Goal: Complete application form

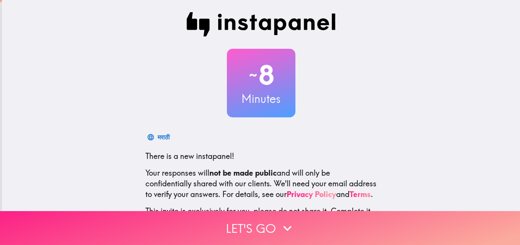
click at [264, 212] on button "Let's go" at bounding box center [260, 228] width 520 height 34
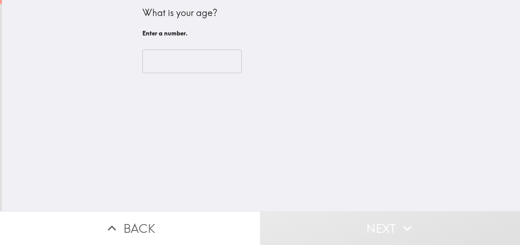
click at [188, 64] on input "number" at bounding box center [191, 61] width 99 height 24
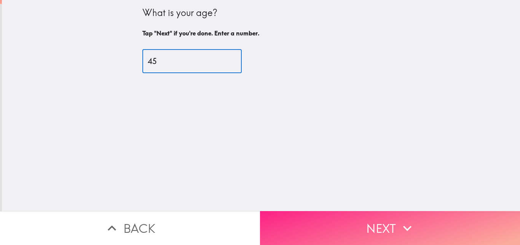
type input "45"
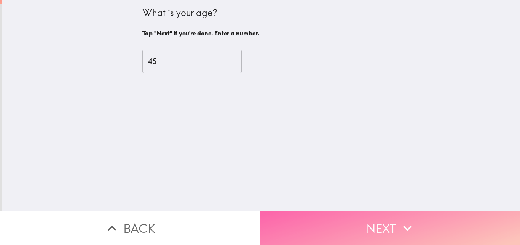
click at [393, 220] on button "Next" at bounding box center [390, 228] width 260 height 34
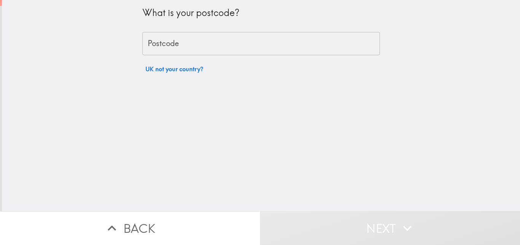
click at [197, 49] on input "Postcode" at bounding box center [260, 44] width 237 height 24
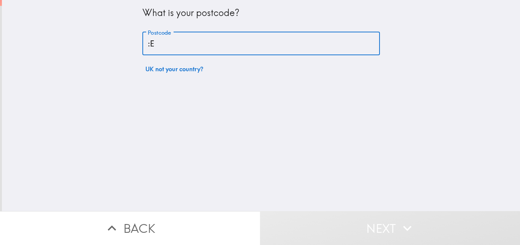
type input ":"
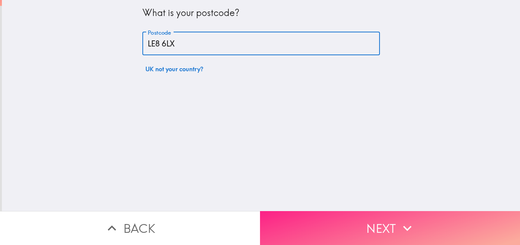
type input "LE8 6LX"
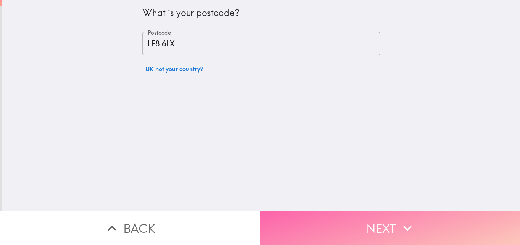
click at [404, 219] on icon "button" at bounding box center [407, 227] width 17 height 17
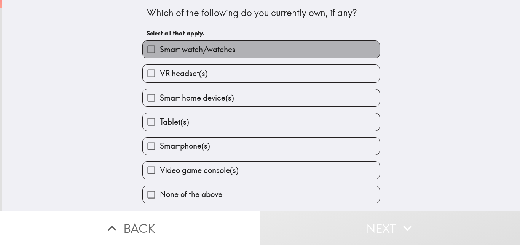
click at [277, 56] on label "Smart watch/watches" at bounding box center [261, 49] width 237 height 17
click at [160, 56] on input "Smart watch/watches" at bounding box center [151, 49] width 17 height 17
checkbox input "true"
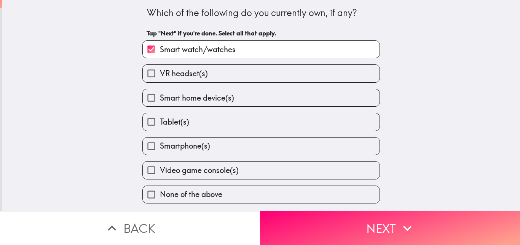
click at [261, 94] on label "Smart home device(s)" at bounding box center [261, 97] width 237 height 17
click at [160, 94] on input "Smart home device(s)" at bounding box center [151, 97] width 17 height 17
checkbox input "true"
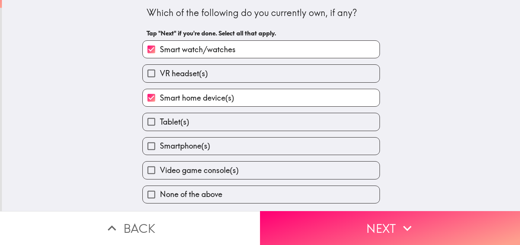
drag, startPoint x: 246, startPoint y: 119, endPoint x: 248, endPoint y: 125, distance: 5.9
click at [246, 120] on label "Tablet(s)" at bounding box center [261, 121] width 237 height 17
click at [160, 120] on input "Tablet(s)" at bounding box center [151, 121] width 17 height 17
checkbox input "true"
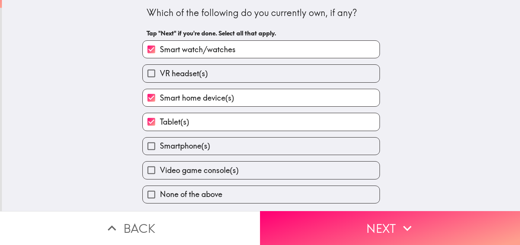
click at [244, 139] on label "Smartphone(s)" at bounding box center [261, 145] width 237 height 17
click at [160, 139] on input "Smartphone(s)" at bounding box center [151, 145] width 17 height 17
checkbox input "true"
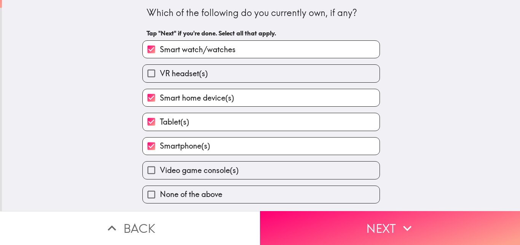
click at [261, 172] on label "Video game console(s)" at bounding box center [261, 169] width 237 height 17
click at [160, 172] on input "Video game console(s)" at bounding box center [151, 169] width 17 height 17
checkbox input "true"
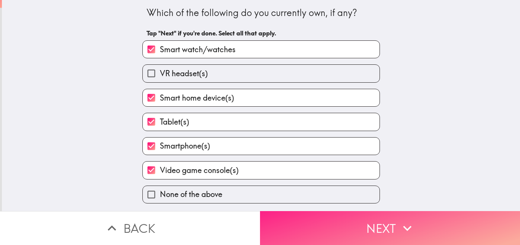
click at [347, 227] on button "Next" at bounding box center [390, 228] width 260 height 34
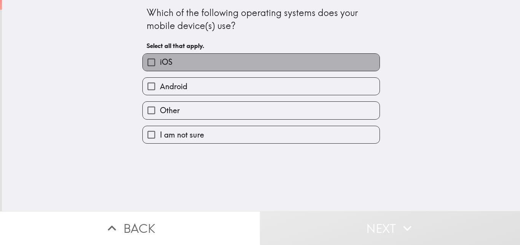
click at [285, 70] on label "iOS" at bounding box center [261, 62] width 237 height 17
click at [160, 70] on input "iOS" at bounding box center [151, 62] width 17 height 17
checkbox input "true"
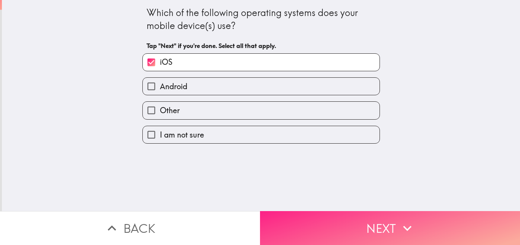
click at [360, 219] on button "Next" at bounding box center [390, 228] width 260 height 34
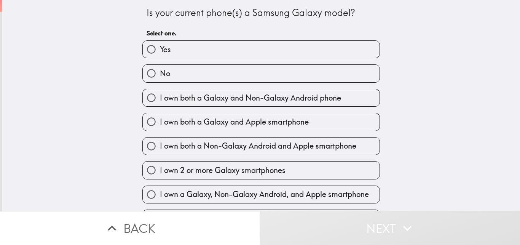
click at [199, 77] on label "No" at bounding box center [261, 73] width 237 height 17
click at [160, 77] on input "No" at bounding box center [151, 73] width 17 height 17
radio input "true"
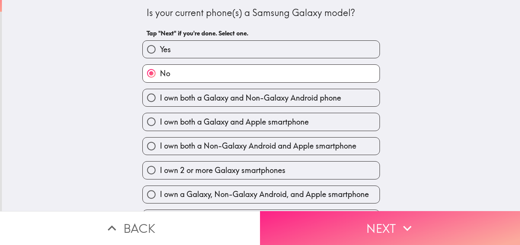
click at [362, 220] on button "Next" at bounding box center [390, 228] width 260 height 34
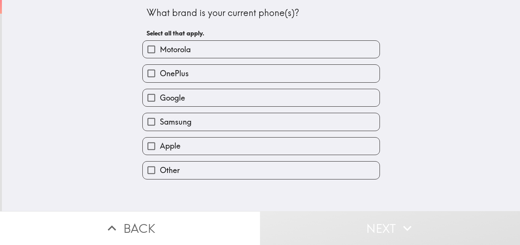
click at [186, 140] on label "Apple" at bounding box center [261, 145] width 237 height 17
click at [160, 140] on input "Apple" at bounding box center [151, 145] width 17 height 17
checkbox input "true"
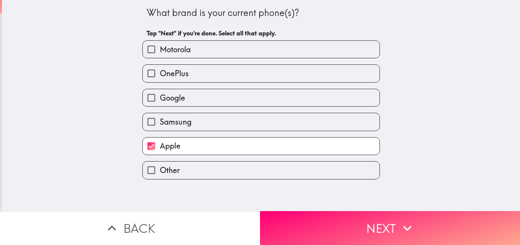
click at [372, 224] on button "Next" at bounding box center [390, 228] width 260 height 34
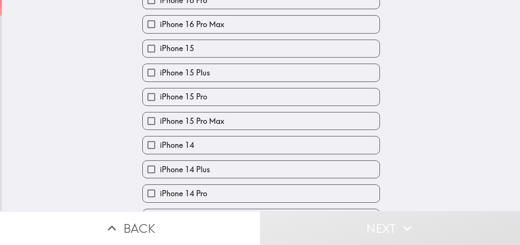
scroll to position [139, 0]
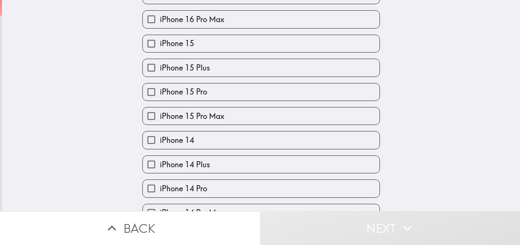
click at [251, 140] on label "iPhone 14" at bounding box center [261, 139] width 237 height 17
click at [160, 140] on input "iPhone 14" at bounding box center [151, 139] width 17 height 17
checkbox input "true"
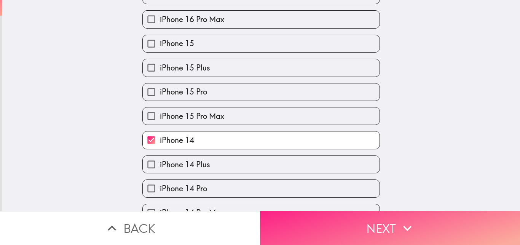
click at [337, 211] on button "Next" at bounding box center [390, 228] width 260 height 34
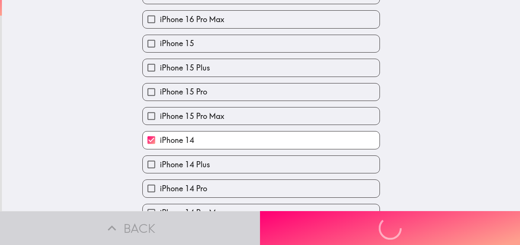
scroll to position [0, 0]
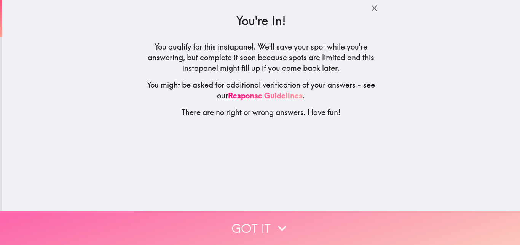
click at [279, 219] on icon "button" at bounding box center [281, 227] width 17 height 17
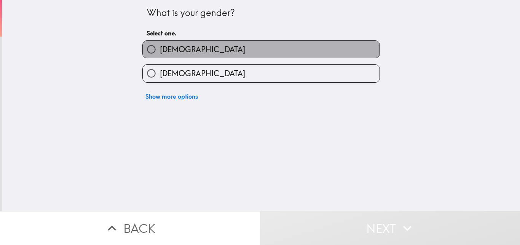
click at [242, 46] on label "[DEMOGRAPHIC_DATA]" at bounding box center [261, 49] width 237 height 17
click at [160, 46] on input "[DEMOGRAPHIC_DATA]" at bounding box center [151, 49] width 17 height 17
radio input "true"
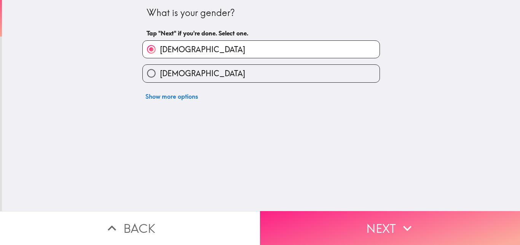
click at [332, 231] on button "Next" at bounding box center [390, 228] width 260 height 34
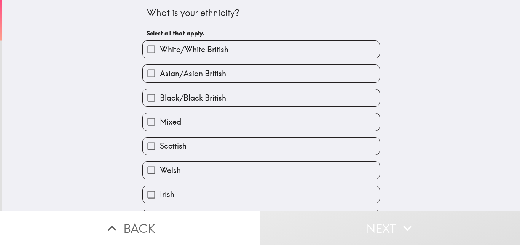
click at [209, 55] on label "White/White British" at bounding box center [261, 49] width 237 height 17
click at [160, 55] on input "White/White British" at bounding box center [151, 49] width 17 height 17
checkbox input "true"
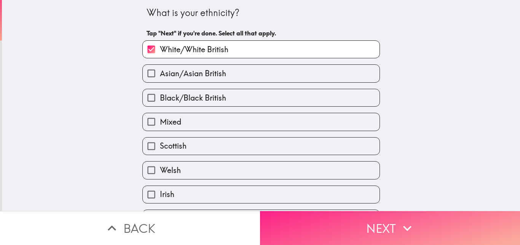
click at [421, 222] on button "Next" at bounding box center [390, 228] width 260 height 34
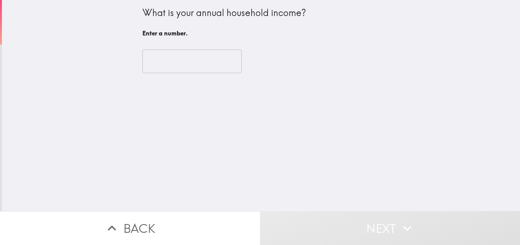
click at [173, 62] on input "number" at bounding box center [191, 61] width 99 height 24
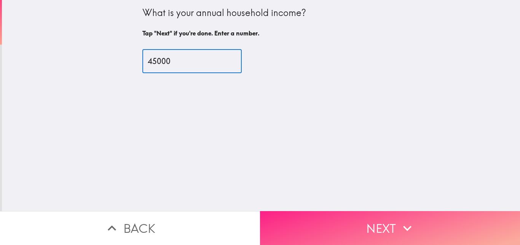
type input "45000"
click at [366, 220] on button "Next" at bounding box center [390, 228] width 260 height 34
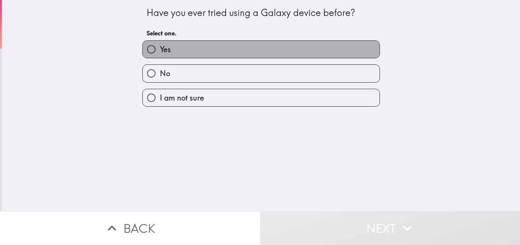
click at [208, 46] on label "Yes" at bounding box center [261, 49] width 237 height 17
click at [160, 46] on input "Yes" at bounding box center [151, 49] width 17 height 17
radio input "true"
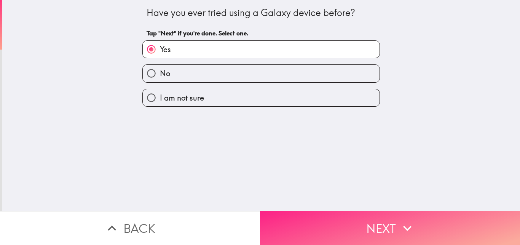
click at [312, 212] on button "Next" at bounding box center [390, 228] width 260 height 34
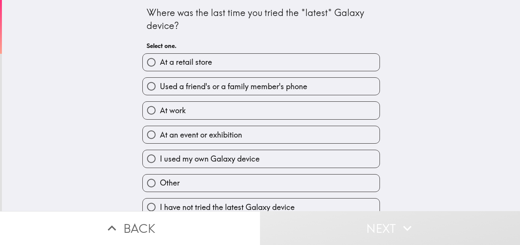
click at [254, 91] on span "Used a friend's or a family member's phone" at bounding box center [233, 86] width 147 height 11
click at [160, 91] on input "Used a friend's or a family member's phone" at bounding box center [151, 86] width 17 height 17
radio input "true"
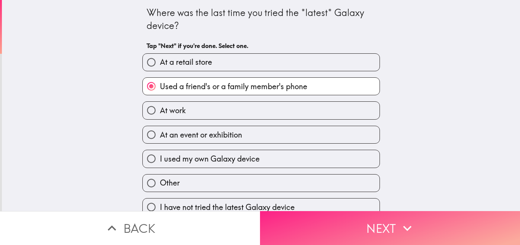
click at [323, 211] on button "Next" at bounding box center [390, 228] width 260 height 34
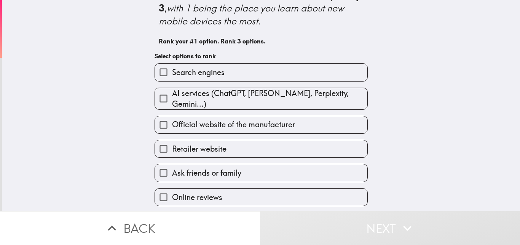
scroll to position [30, 0]
click at [292, 69] on label "Search engines" at bounding box center [261, 71] width 212 height 17
click at [172, 69] on input "Search engines" at bounding box center [163, 71] width 17 height 17
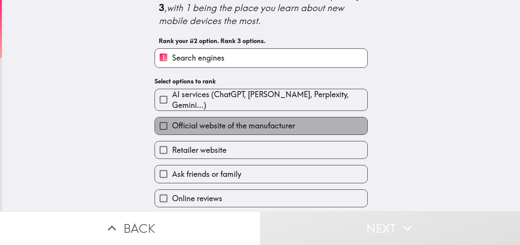
click at [291, 123] on label "Official website of the manufacturer" at bounding box center [261, 125] width 212 height 17
click at [172, 123] on input "Official website of the manufacturer" at bounding box center [163, 125] width 17 height 17
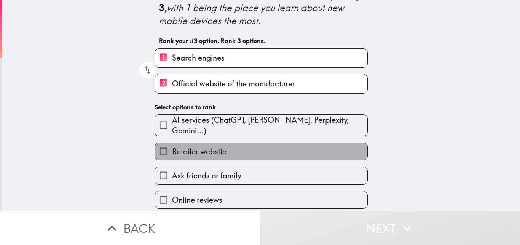
click at [291, 148] on label "Retailer website" at bounding box center [261, 151] width 212 height 17
click at [172, 148] on input "Retailer website" at bounding box center [163, 151] width 17 height 17
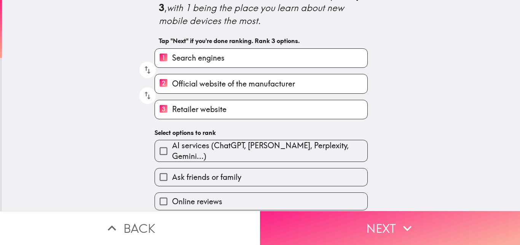
click at [323, 211] on button "Next" at bounding box center [390, 228] width 260 height 34
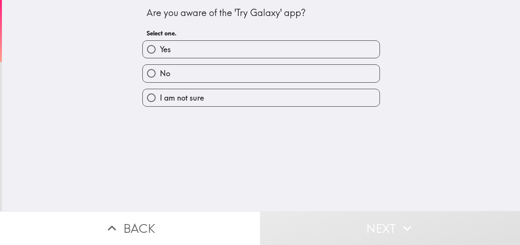
click at [234, 79] on label "No" at bounding box center [261, 73] width 237 height 17
click at [160, 79] on input "No" at bounding box center [151, 73] width 17 height 17
radio input "true"
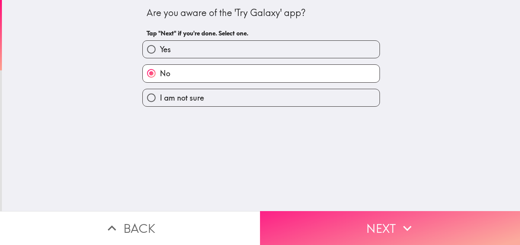
click at [310, 214] on button "Next" at bounding box center [390, 228] width 260 height 34
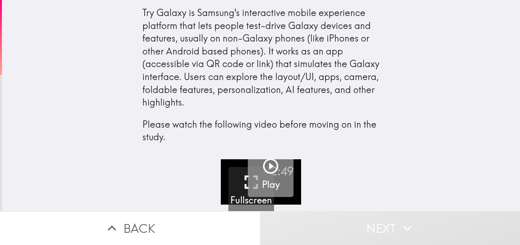
click at [263, 166] on icon "button" at bounding box center [270, 165] width 15 height 15
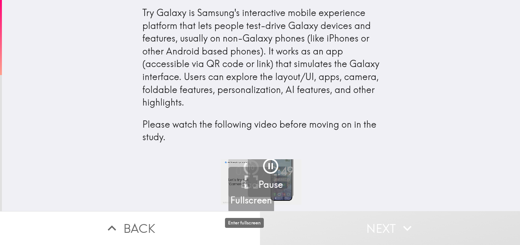
click at [251, 203] on h5 "Fullscreen" at bounding box center [250, 200] width 41 height 13
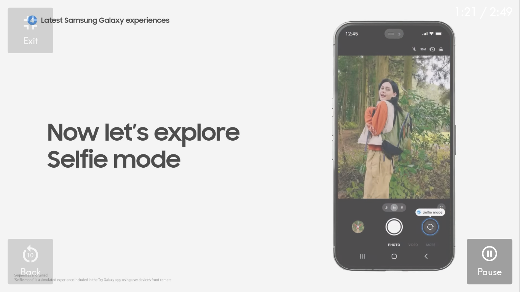
click at [298, 47] on video "button" at bounding box center [259, 146] width 519 height 292
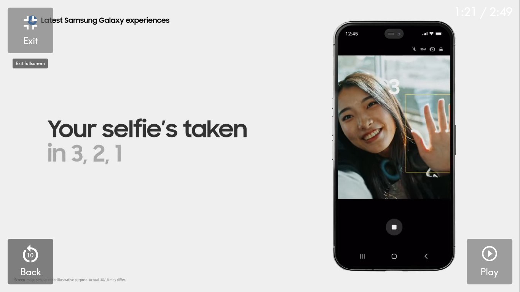
click at [35, 23] on icon "button" at bounding box center [30, 22] width 23 height 23
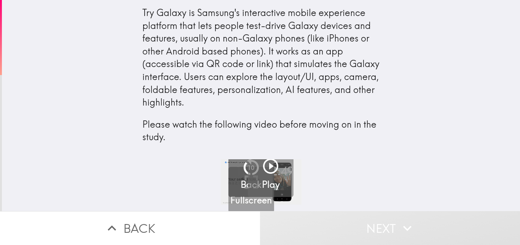
click at [381, 174] on div "1:21 / 2:49 Fullscreen 10 Back Play" at bounding box center [261, 185] width 518 height 52
click at [264, 168] on icon "button" at bounding box center [270, 165] width 15 height 15
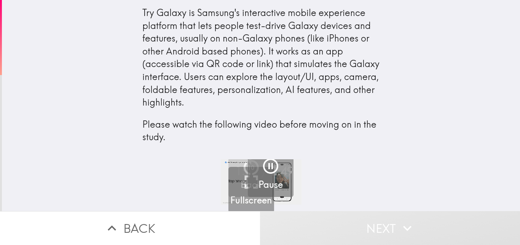
click at [267, 172] on icon "button" at bounding box center [270, 165] width 15 height 15
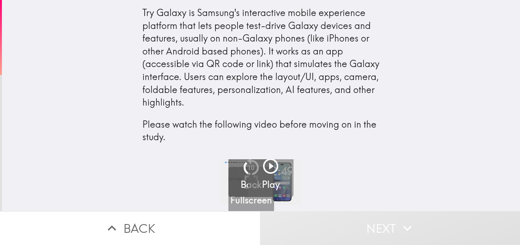
click at [276, 181] on button "Play" at bounding box center [271, 174] width 46 height 46
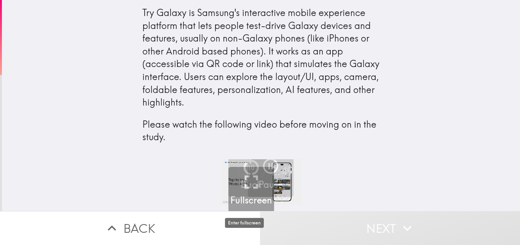
click at [241, 199] on h5 "Fullscreen" at bounding box center [250, 200] width 41 height 13
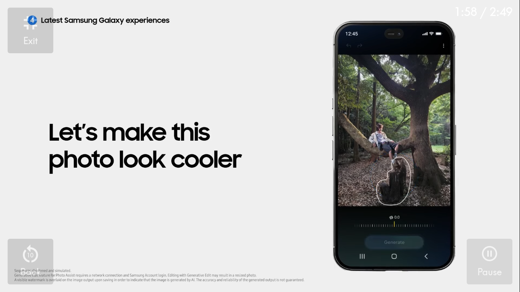
click at [488, 244] on icon "button" at bounding box center [489, 253] width 15 height 15
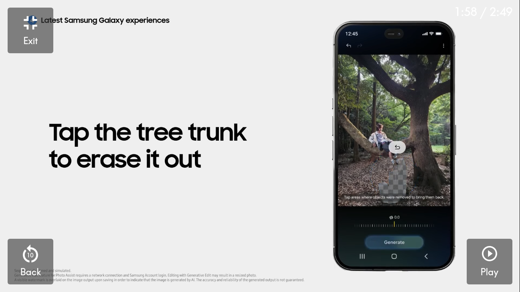
click at [489, 244] on icon "button" at bounding box center [489, 254] width 18 height 18
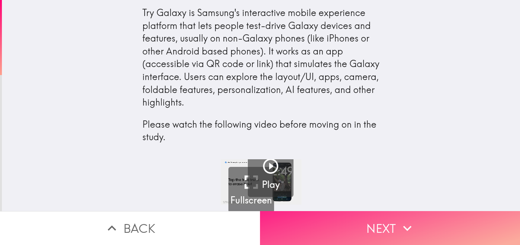
click at [409, 225] on icon "button" at bounding box center [407, 227] width 17 height 17
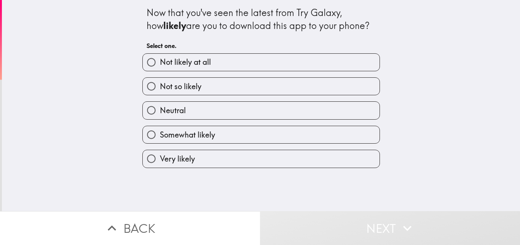
click at [216, 134] on label "Somewhat likely" at bounding box center [261, 134] width 237 height 17
click at [160, 134] on input "Somewhat likely" at bounding box center [151, 134] width 17 height 17
radio input "true"
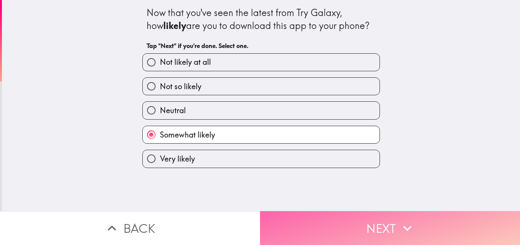
click at [340, 218] on button "Next" at bounding box center [390, 228] width 260 height 34
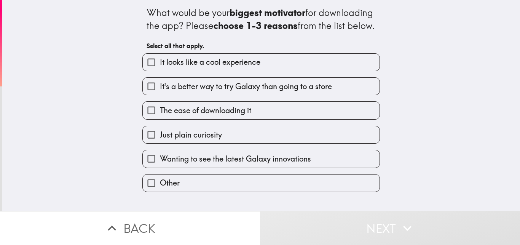
drag, startPoint x: 513, startPoint y: 84, endPoint x: 513, endPoint y: 107, distance: 22.4
click at [513, 107] on main "What would be your biggest motivator for downloading the app? Please choose 1-3…" at bounding box center [260, 122] width 520 height 245
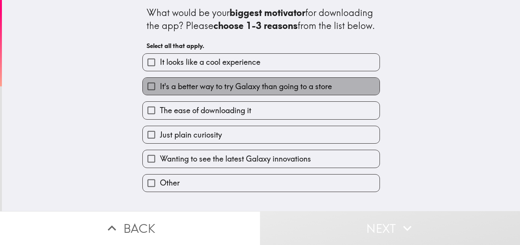
click at [325, 92] on span "It's a better way to try Galaxy than going to a store" at bounding box center [246, 86] width 172 height 11
click at [160, 95] on input "It's a better way to try Galaxy than going to a store" at bounding box center [151, 86] width 17 height 17
checkbox input "true"
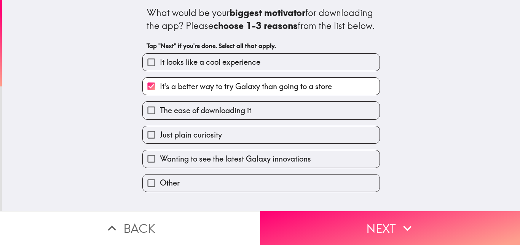
click at [259, 143] on label "Just plain curiosity" at bounding box center [261, 134] width 237 height 17
click at [160, 143] on input "Just plain curiosity" at bounding box center [151, 134] width 17 height 17
checkbox input "true"
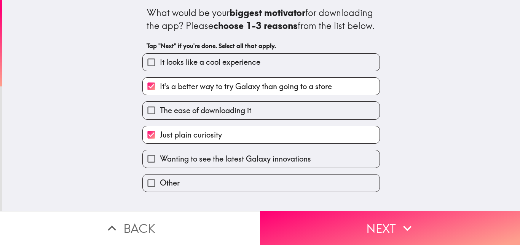
click at [261, 164] on span "Wanting to see the latest Galaxy innovations" at bounding box center [235, 158] width 151 height 11
click at [160, 167] on input "Wanting to see the latest Galaxy innovations" at bounding box center [151, 158] width 17 height 17
checkbox input "true"
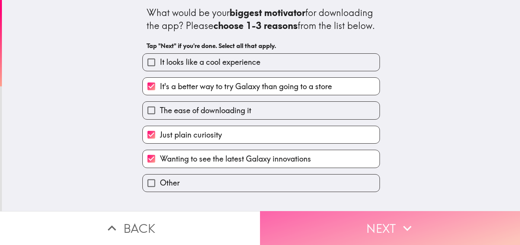
drag, startPoint x: 358, startPoint y: 225, endPoint x: 436, endPoint y: 197, distance: 83.5
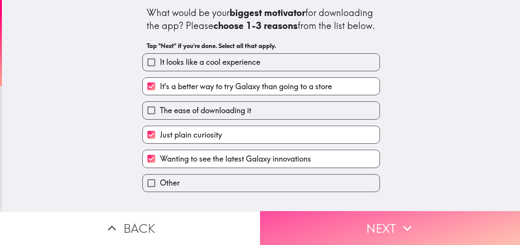
click at [358, 224] on button "Next" at bounding box center [390, 228] width 260 height 34
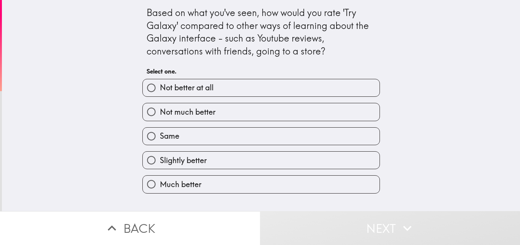
click at [237, 182] on label "Much better" at bounding box center [261, 183] width 237 height 17
click at [160, 182] on input "Much better" at bounding box center [151, 183] width 17 height 17
radio input "true"
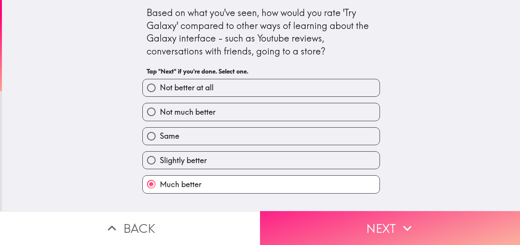
click at [319, 218] on button "Next" at bounding box center [390, 228] width 260 height 34
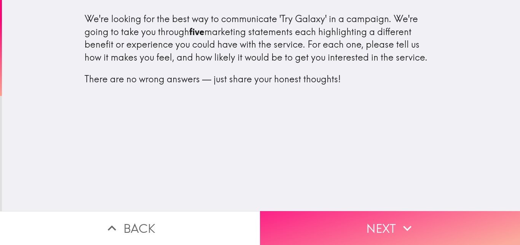
click at [347, 223] on button "Next" at bounding box center [390, 228] width 260 height 34
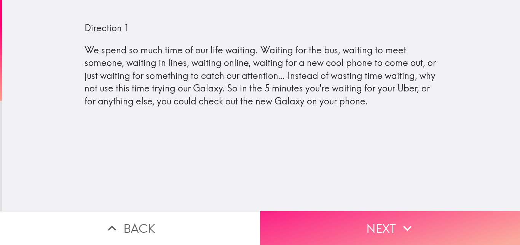
click at [416, 217] on button "Next" at bounding box center [390, 228] width 260 height 34
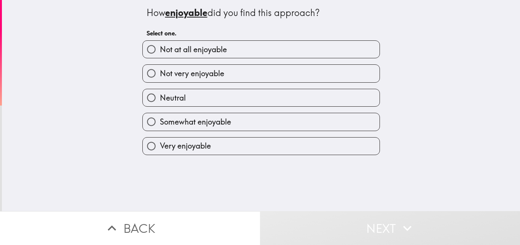
click at [176, 100] on span "Neutral" at bounding box center [173, 97] width 26 height 11
click at [160, 100] on input "Neutral" at bounding box center [151, 97] width 17 height 17
radio input "true"
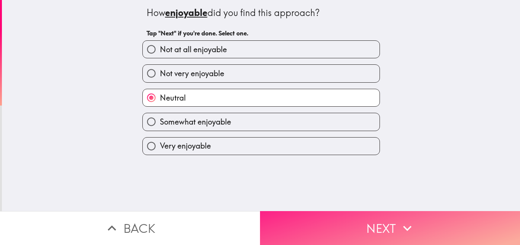
click at [351, 223] on button "Next" at bounding box center [390, 228] width 260 height 34
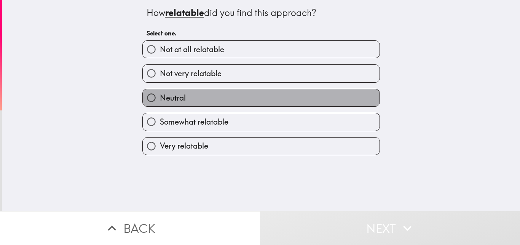
click at [248, 101] on label "Neutral" at bounding box center [261, 97] width 237 height 17
click at [160, 101] on input "Neutral" at bounding box center [151, 97] width 17 height 17
radio input "true"
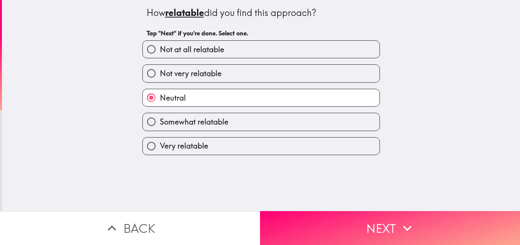
click at [246, 121] on label "Somewhat relatable" at bounding box center [261, 121] width 237 height 17
click at [160, 121] on input "Somewhat relatable" at bounding box center [151, 121] width 17 height 17
radio input "true"
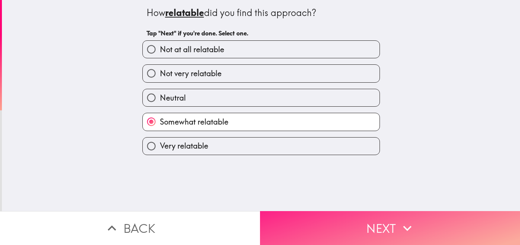
click at [346, 211] on button "Next" at bounding box center [390, 228] width 260 height 34
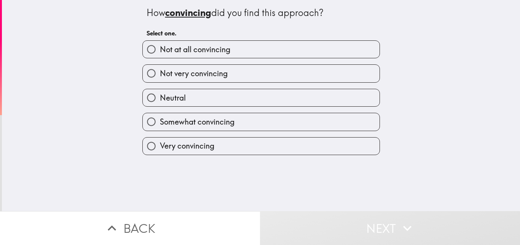
click at [223, 75] on label "Not very convincing" at bounding box center [261, 73] width 237 height 17
click at [160, 75] on input "Not very convincing" at bounding box center [151, 73] width 17 height 17
radio input "true"
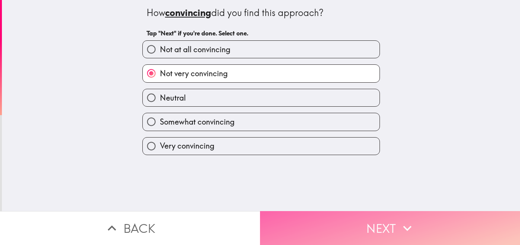
click at [335, 217] on button "Next" at bounding box center [390, 228] width 260 height 34
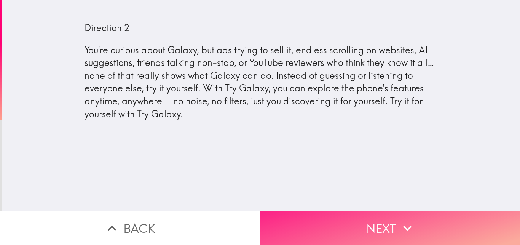
click at [413, 219] on button "Next" at bounding box center [390, 228] width 260 height 34
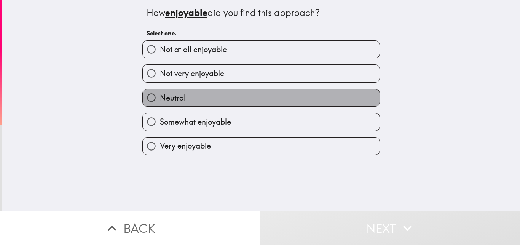
click at [250, 96] on label "Neutral" at bounding box center [261, 97] width 237 height 17
click at [160, 96] on input "Neutral" at bounding box center [151, 97] width 17 height 17
radio input "true"
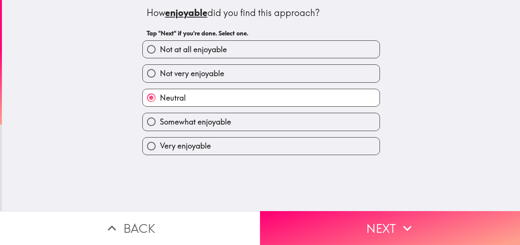
click at [345, 204] on div "How enjoyable did you find this approach? Tap "Next" if you're done. Select one…" at bounding box center [261, 105] width 518 height 211
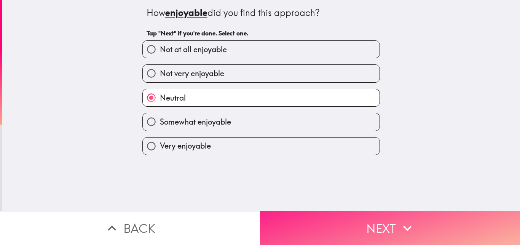
click at [361, 224] on button "Next" at bounding box center [390, 228] width 260 height 34
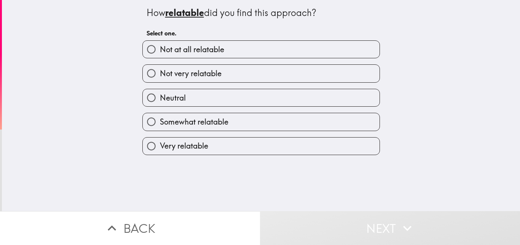
click at [198, 122] on span "Somewhat relatable" at bounding box center [194, 121] width 68 height 11
click at [160, 122] on input "Somewhat relatable" at bounding box center [151, 121] width 17 height 17
radio input "true"
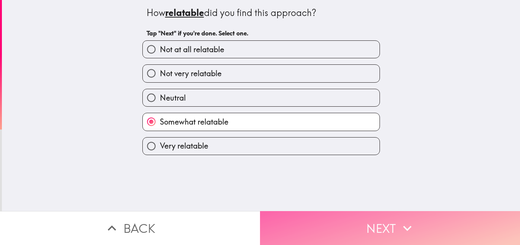
drag, startPoint x: 347, startPoint y: 219, endPoint x: 343, endPoint y: 218, distance: 4.0
click at [346, 219] on button "Next" at bounding box center [390, 228] width 260 height 34
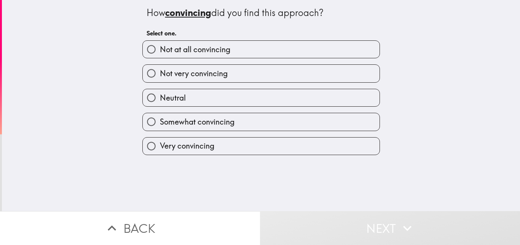
click at [217, 125] on span "Somewhat convincing" at bounding box center [197, 121] width 75 height 11
click at [160, 125] on input "Somewhat convincing" at bounding box center [151, 121] width 17 height 17
radio input "true"
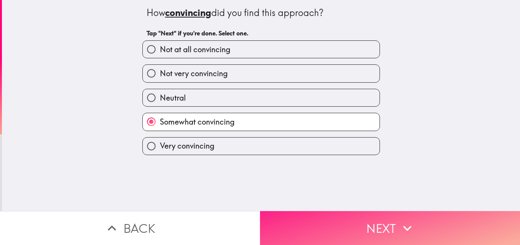
click at [332, 218] on button "Next" at bounding box center [390, 228] width 260 height 34
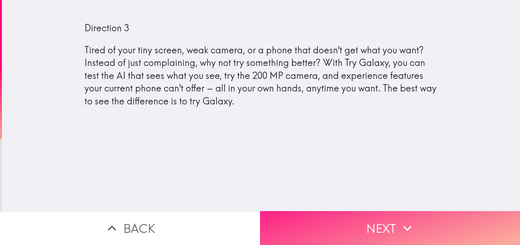
click at [388, 229] on button "Next" at bounding box center [390, 228] width 260 height 34
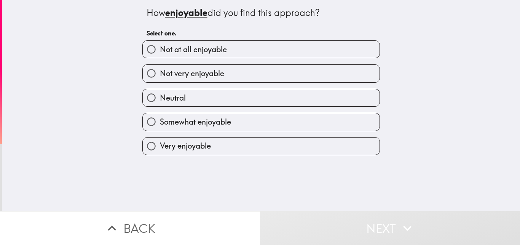
click at [242, 91] on label "Neutral" at bounding box center [261, 97] width 237 height 17
click at [160, 91] on input "Neutral" at bounding box center [151, 97] width 17 height 17
radio input "true"
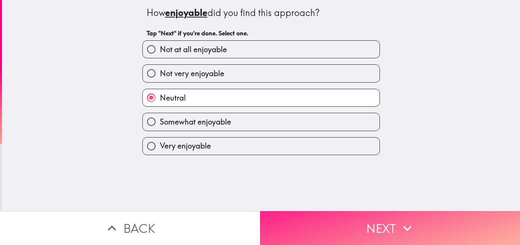
click at [334, 217] on button "Next" at bounding box center [390, 228] width 260 height 34
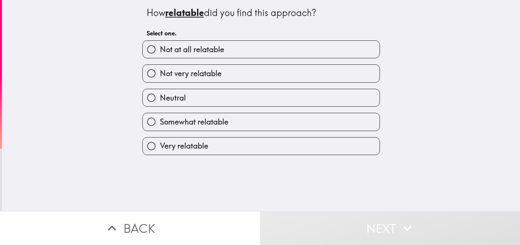
click at [209, 100] on label "Neutral" at bounding box center [261, 97] width 237 height 17
click at [160, 100] on input "Neutral" at bounding box center [151, 97] width 17 height 17
radio input "true"
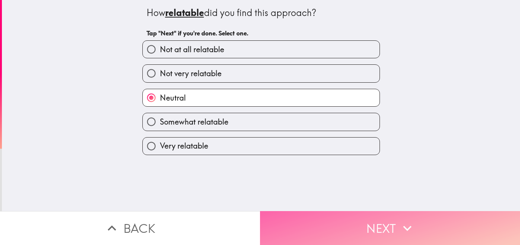
click at [318, 224] on button "Next" at bounding box center [390, 228] width 260 height 34
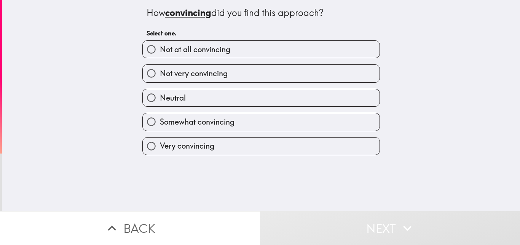
click at [225, 101] on label "Neutral" at bounding box center [261, 97] width 237 height 17
click at [160, 101] on input "Neutral" at bounding box center [151, 97] width 17 height 17
radio input "true"
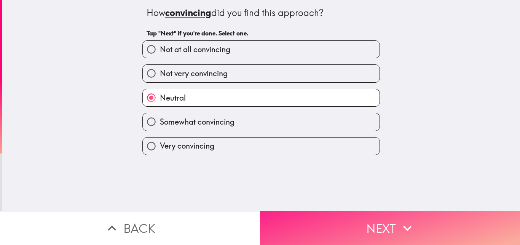
click at [285, 210] on div "How convincing did you find this approach? Tap "Next" if you're done. Select on…" at bounding box center [260, 122] width 520 height 245
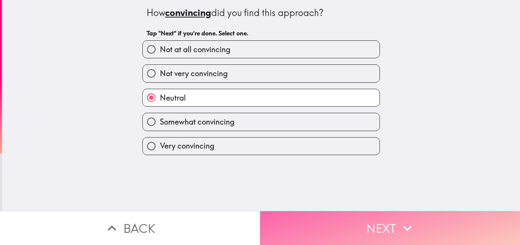
click at [325, 218] on button "Next" at bounding box center [390, 228] width 260 height 34
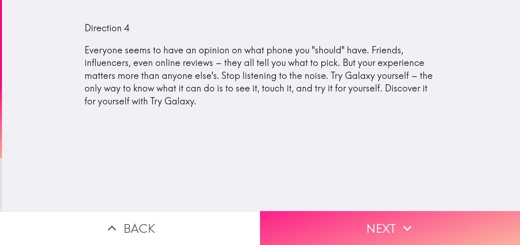
click at [355, 224] on button "Next" at bounding box center [390, 228] width 260 height 34
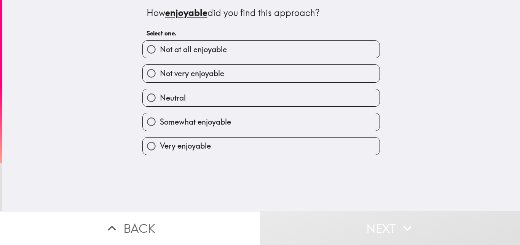
click at [166, 100] on span "Neutral" at bounding box center [173, 97] width 26 height 11
click at [160, 100] on input "Neutral" at bounding box center [151, 97] width 17 height 17
radio input "true"
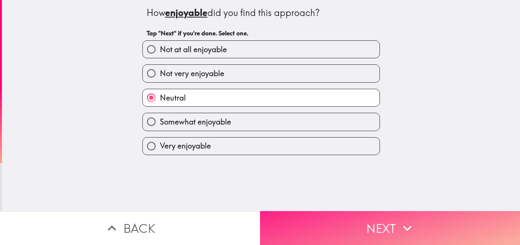
click at [328, 226] on button "Next" at bounding box center [390, 228] width 260 height 34
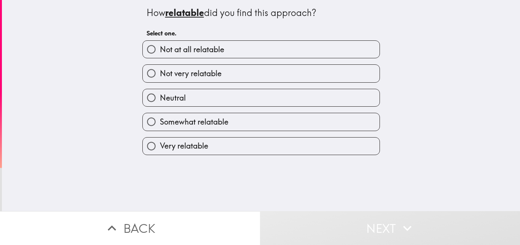
click at [212, 92] on label "Neutral" at bounding box center [261, 97] width 237 height 17
click at [160, 92] on input "Neutral" at bounding box center [151, 97] width 17 height 17
radio input "true"
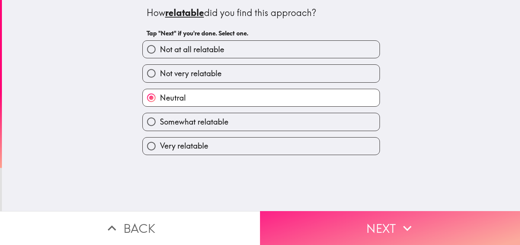
click at [312, 227] on button "Next" at bounding box center [390, 228] width 260 height 34
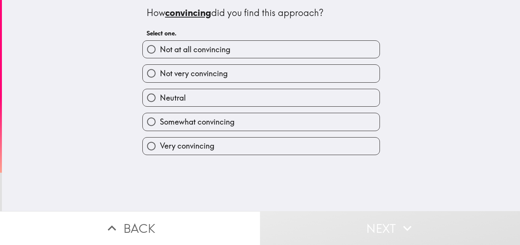
click at [232, 93] on label "Neutral" at bounding box center [261, 97] width 237 height 17
click at [160, 93] on input "Neutral" at bounding box center [151, 97] width 17 height 17
radio input "true"
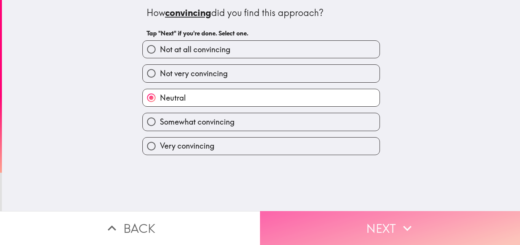
click at [318, 218] on button "Next" at bounding box center [390, 228] width 260 height 34
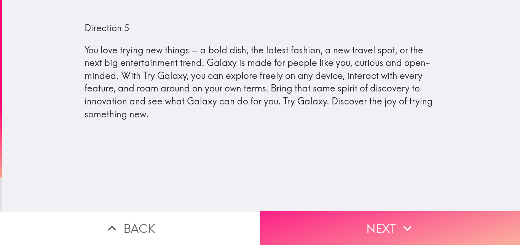
click at [341, 222] on button "Next" at bounding box center [390, 228] width 260 height 34
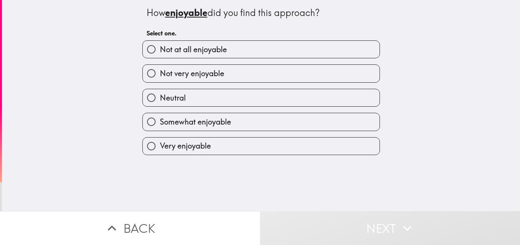
click at [196, 99] on label "Neutral" at bounding box center [261, 97] width 237 height 17
click at [160, 99] on input "Neutral" at bounding box center [151, 97] width 17 height 17
radio input "true"
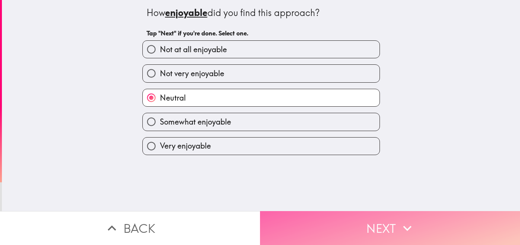
click at [322, 219] on button "Next" at bounding box center [390, 228] width 260 height 34
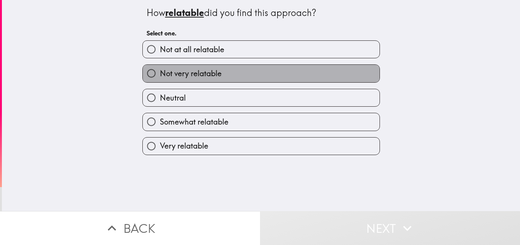
click at [194, 75] on span "Not very relatable" at bounding box center [191, 73] width 62 height 11
click at [160, 75] on input "Not very relatable" at bounding box center [151, 73] width 17 height 17
radio input "true"
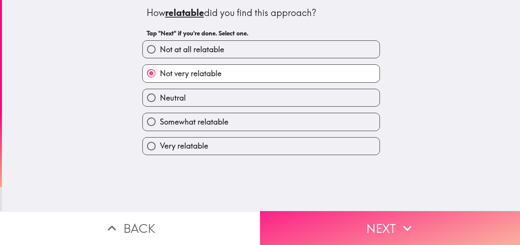
drag, startPoint x: 305, startPoint y: 226, endPoint x: 300, endPoint y: 223, distance: 5.8
click at [304, 226] on button "Next" at bounding box center [390, 228] width 260 height 34
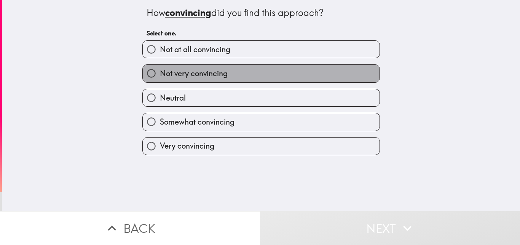
click at [207, 74] on span "Not very convincing" at bounding box center [194, 73] width 68 height 11
click at [160, 74] on input "Not very convincing" at bounding box center [151, 73] width 17 height 17
radio input "true"
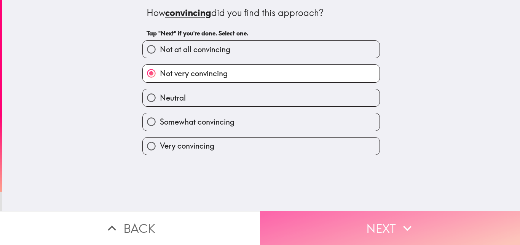
click at [307, 223] on button "Next" at bounding box center [390, 228] width 260 height 34
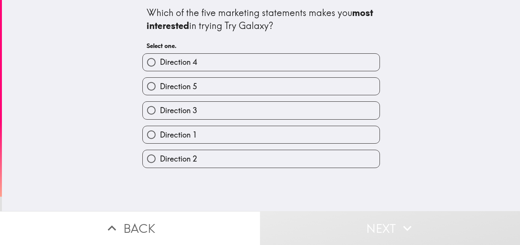
drag, startPoint x: 281, startPoint y: 162, endPoint x: 292, endPoint y: 176, distance: 17.1
click at [282, 162] on label "Direction 2" at bounding box center [261, 158] width 237 height 17
click at [160, 162] on input "Direction 2" at bounding box center [151, 158] width 17 height 17
radio input "true"
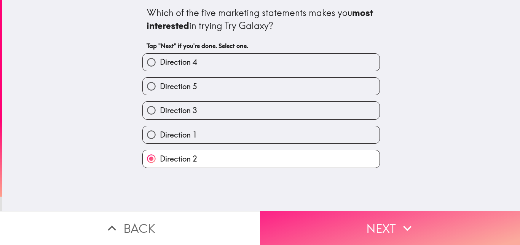
click at [370, 229] on button "Next" at bounding box center [390, 228] width 260 height 34
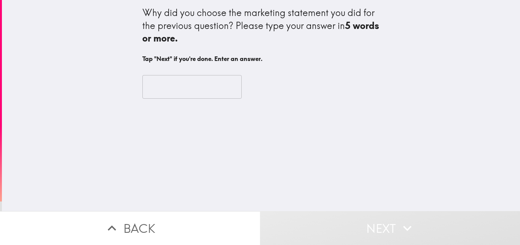
click at [199, 91] on input "text" at bounding box center [191, 87] width 99 height 24
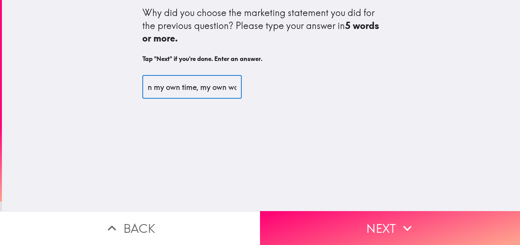
scroll to position [0, 202]
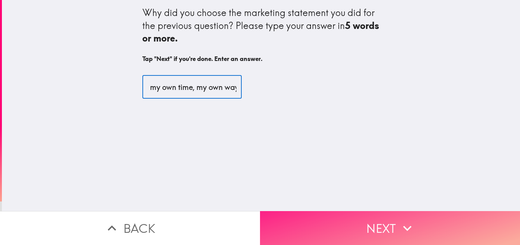
type input "it describes why i would download the app, to give it a try in my own time, my …"
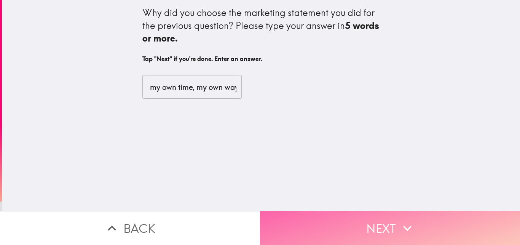
click at [353, 222] on button "Next" at bounding box center [390, 228] width 260 height 34
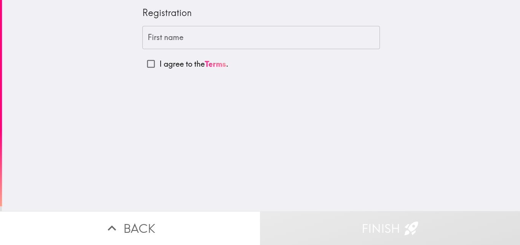
click at [179, 40] on input "First name" at bounding box center [260, 38] width 237 height 24
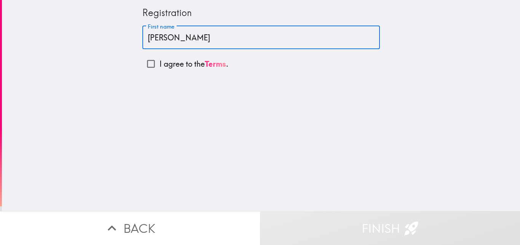
type input "[PERSON_NAME]"
click at [183, 61] on p "I agree to the Terms ." at bounding box center [193, 64] width 69 height 11
click at [159, 61] on input "I agree to the Terms ." at bounding box center [150, 63] width 17 height 17
checkbox input "true"
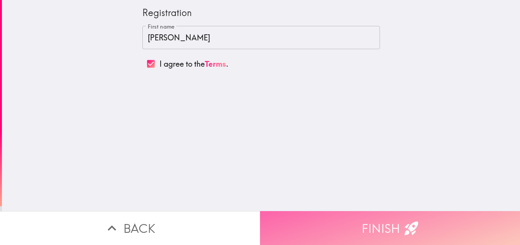
click at [342, 222] on button "Finish" at bounding box center [390, 228] width 260 height 34
